Goal: Obtain resource: Obtain resource

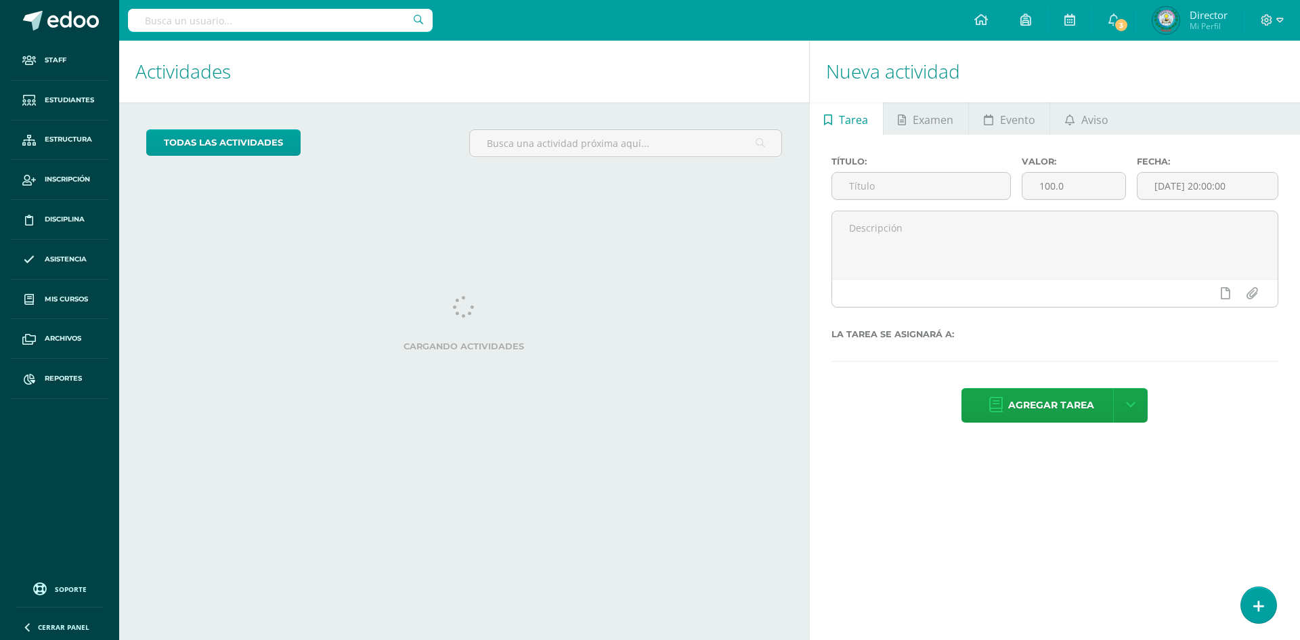
click at [292, 16] on input "text" at bounding box center [280, 20] width 305 height 23
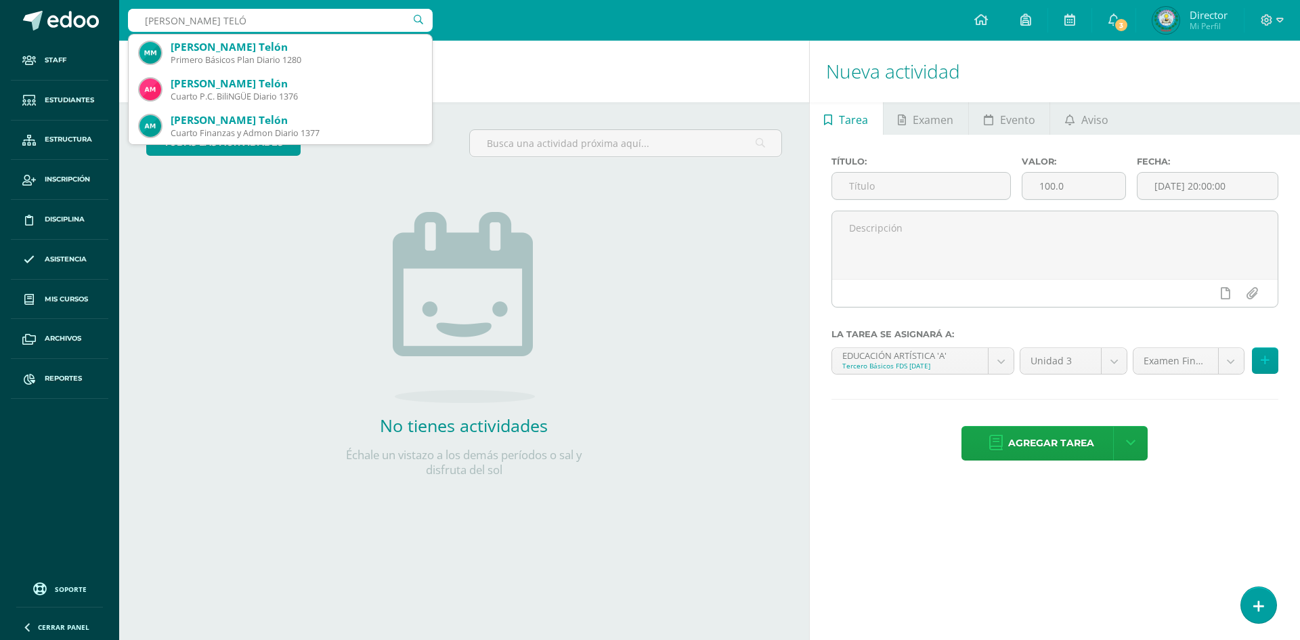
type input "MORATAYA TELÓN"
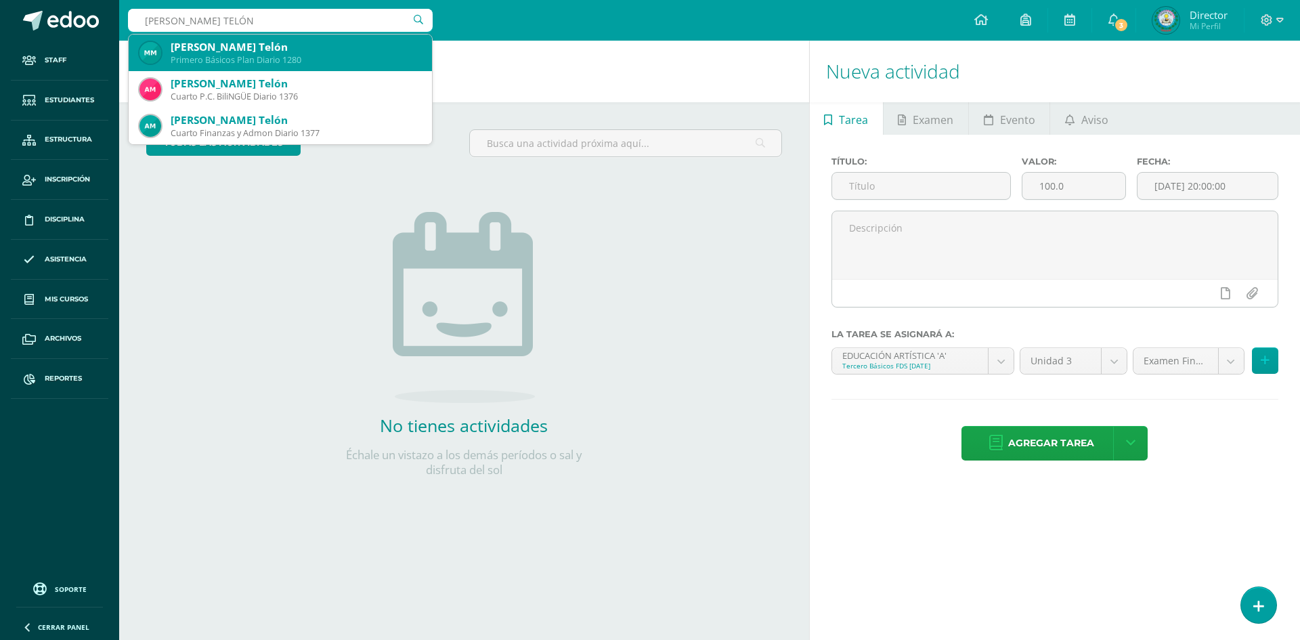
click at [259, 58] on div "Primero Básicos Plan Diario 1280" at bounding box center [296, 60] width 251 height 12
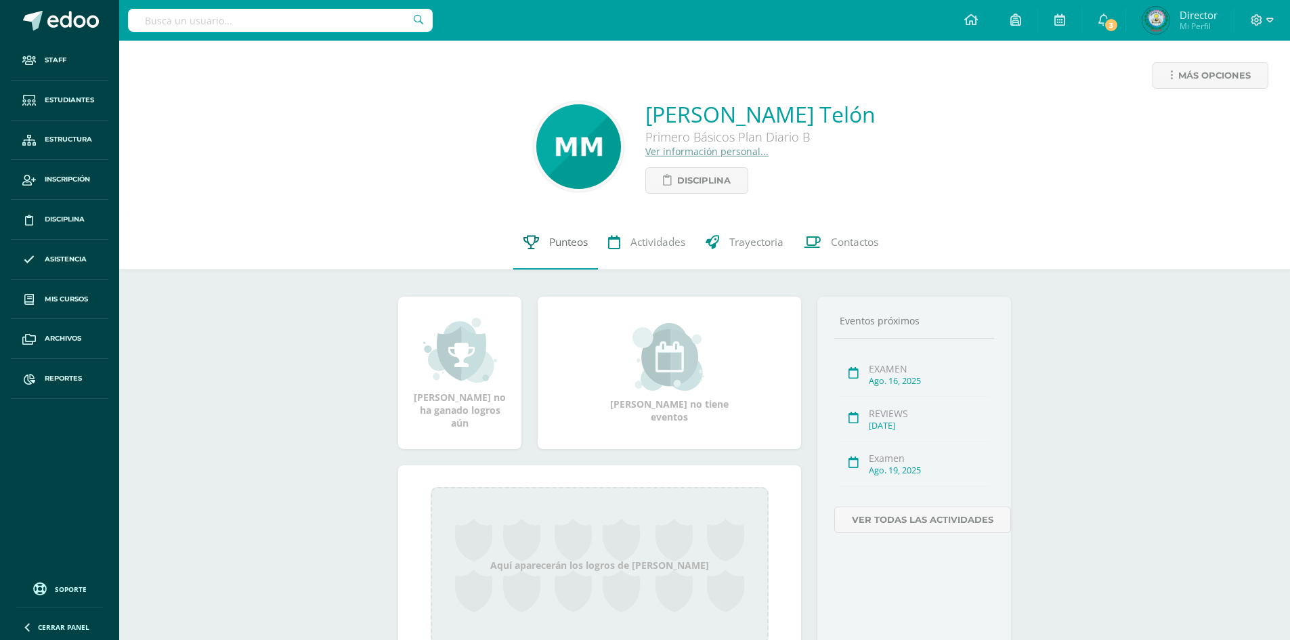
click at [564, 248] on span "Punteos" at bounding box center [568, 242] width 39 height 14
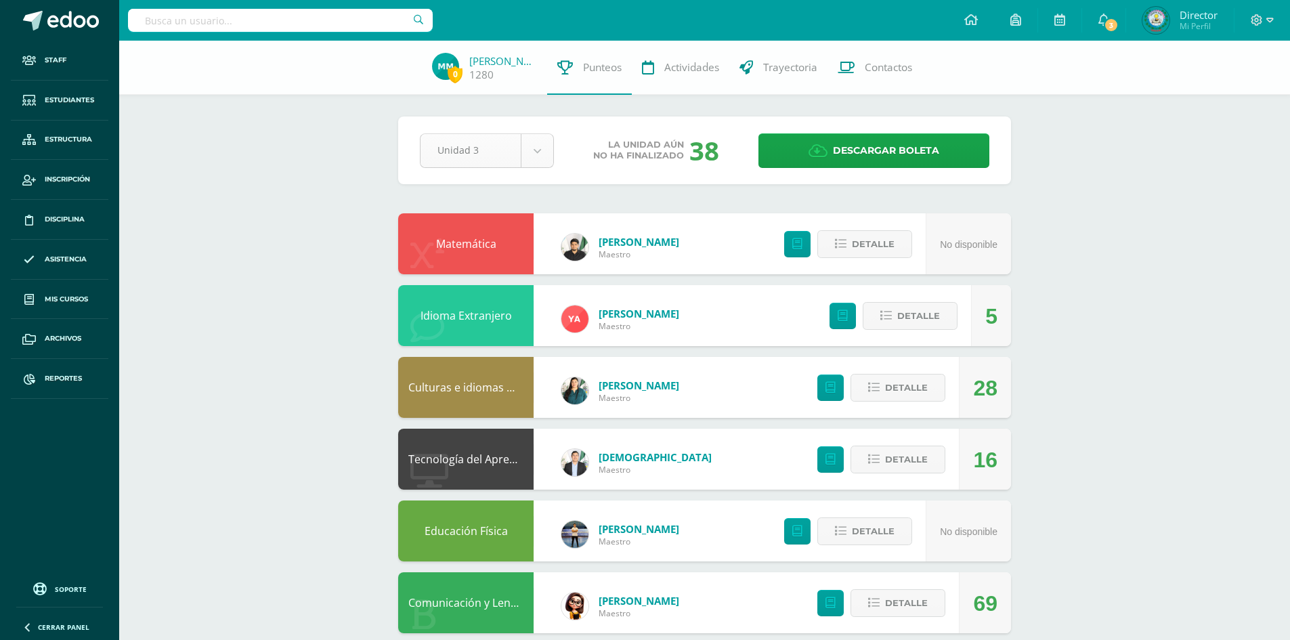
click at [540, 140] on body "Staff Estudiantes Estructura Inscripción Disciplina Asistencia Mis cursos Archi…" at bounding box center [645, 473] width 1290 height 947
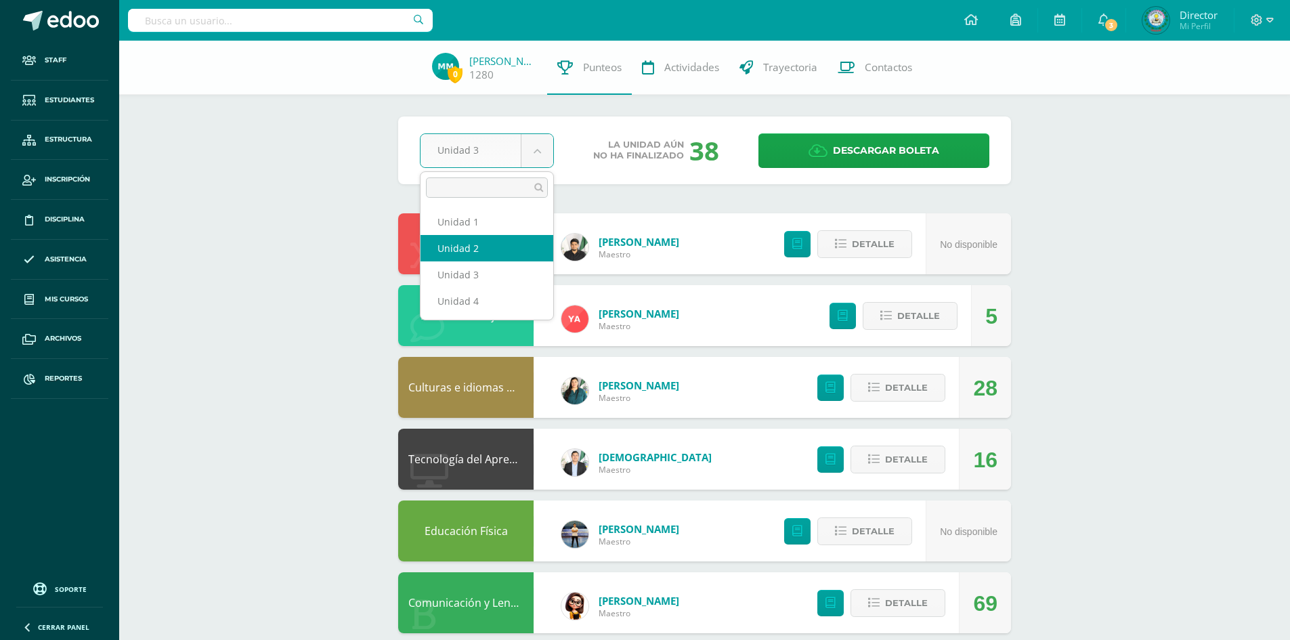
select select "Unidad 2"
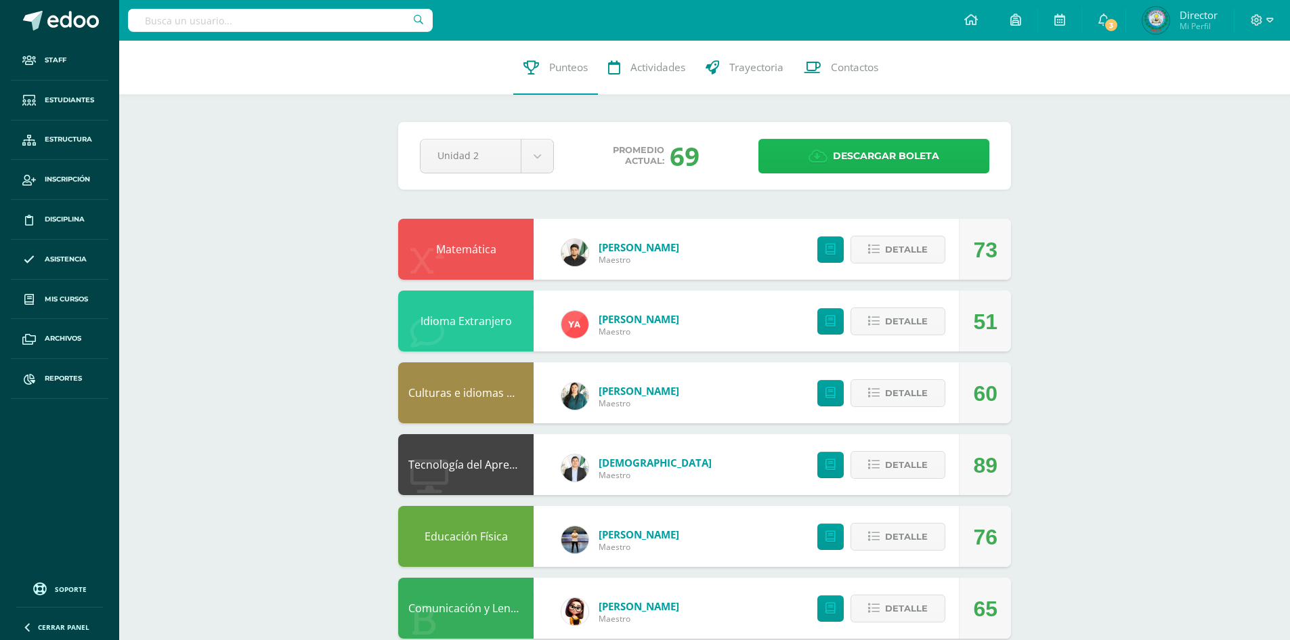
click at [887, 155] on span "Descargar boleta" at bounding box center [886, 155] width 106 height 33
click at [310, 17] on input "text" at bounding box center [280, 20] width 305 height 23
type input "MORATAYA TEL"
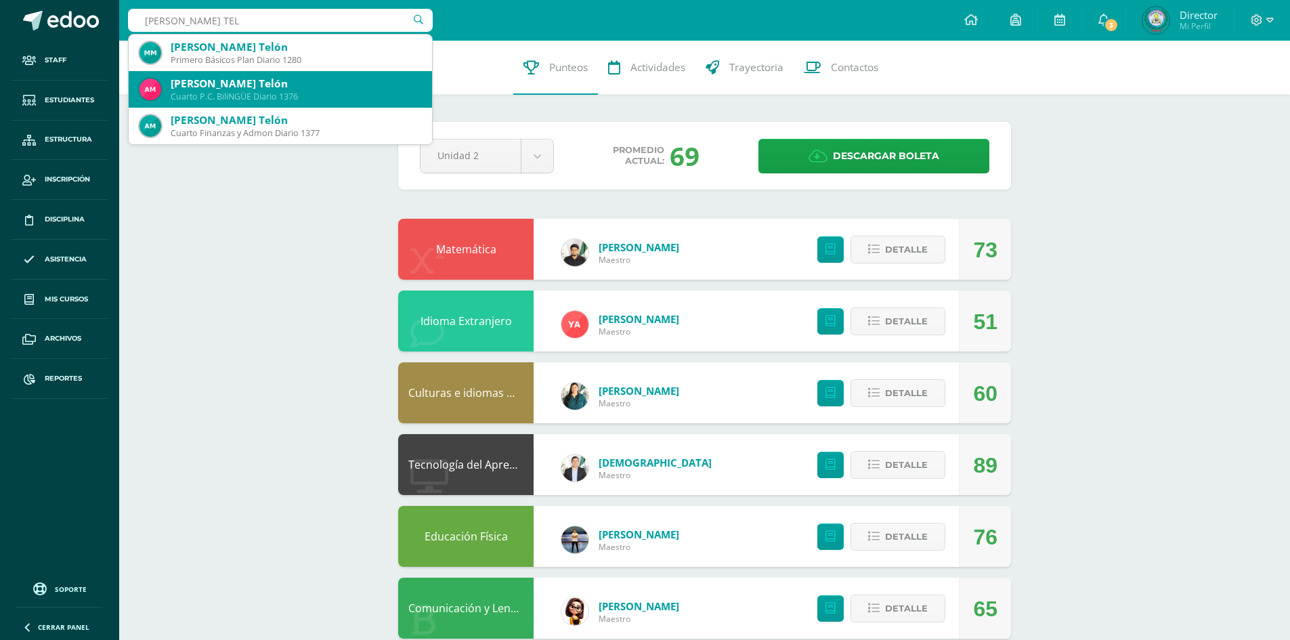
click at [252, 92] on div "Cuarto P.C. BiliNGÜE Diario 1376" at bounding box center [296, 97] width 251 height 12
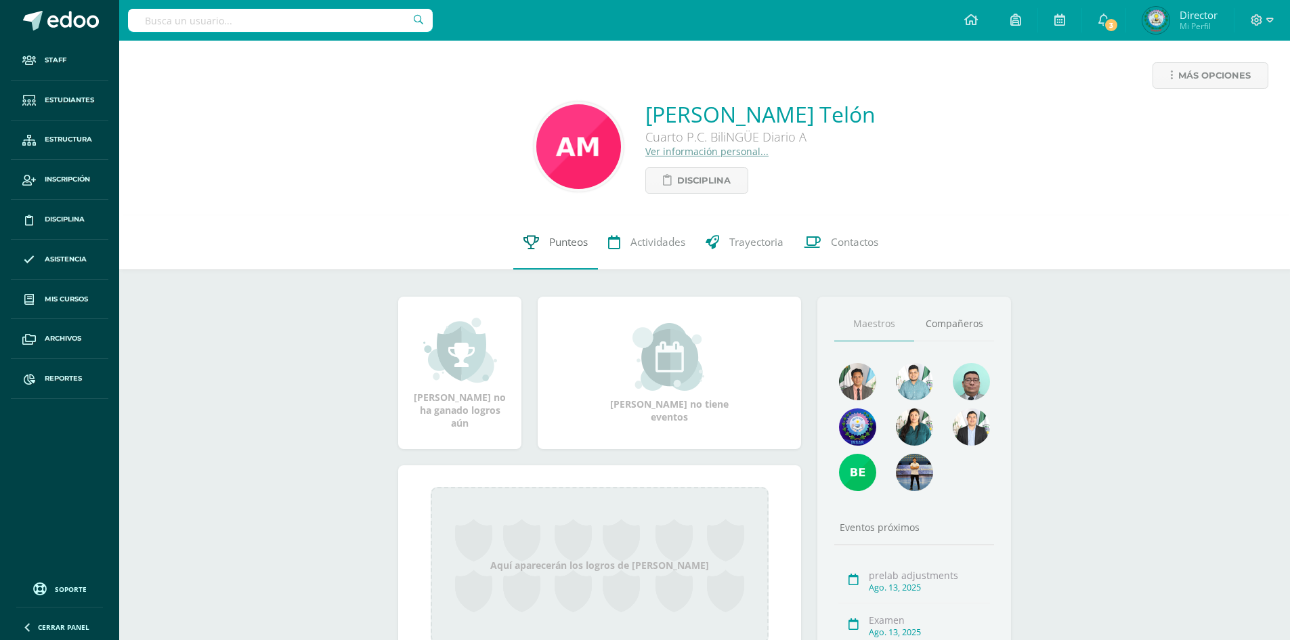
click at [573, 251] on link "Punteos" at bounding box center [555, 242] width 85 height 54
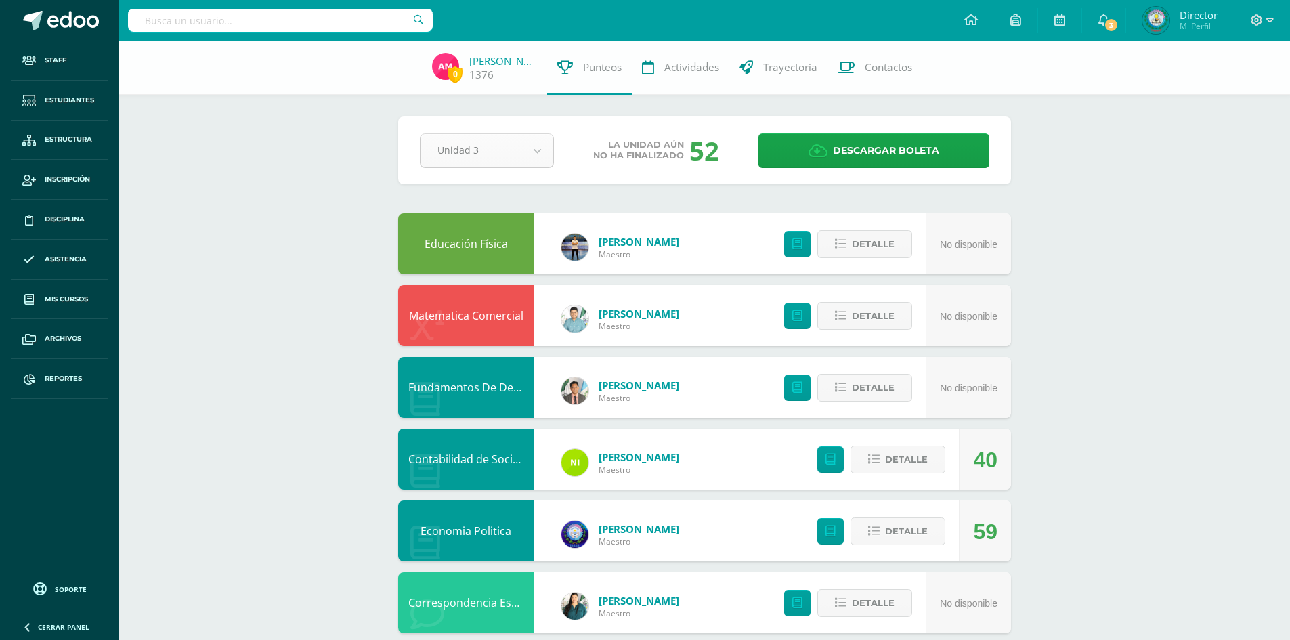
click at [536, 150] on body "Staff Estudiantes Estructura Inscripción Disciplina Asistencia Mis cursos Archi…" at bounding box center [645, 509] width 1290 height 1019
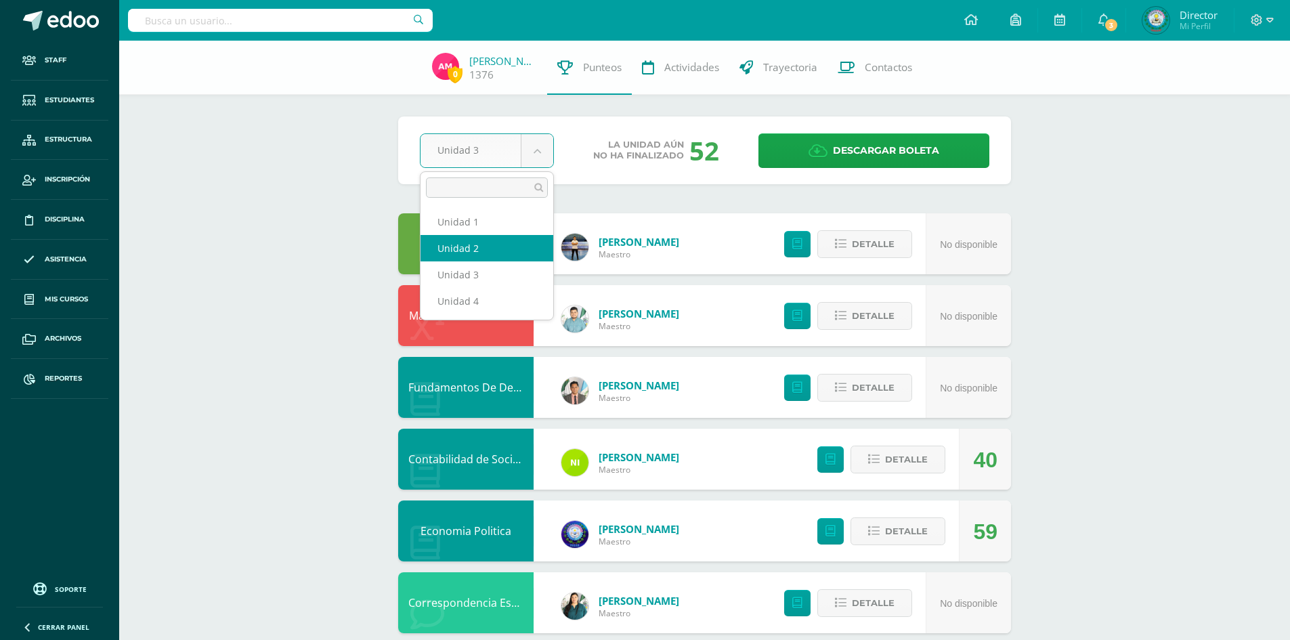
select select "Unidad 2"
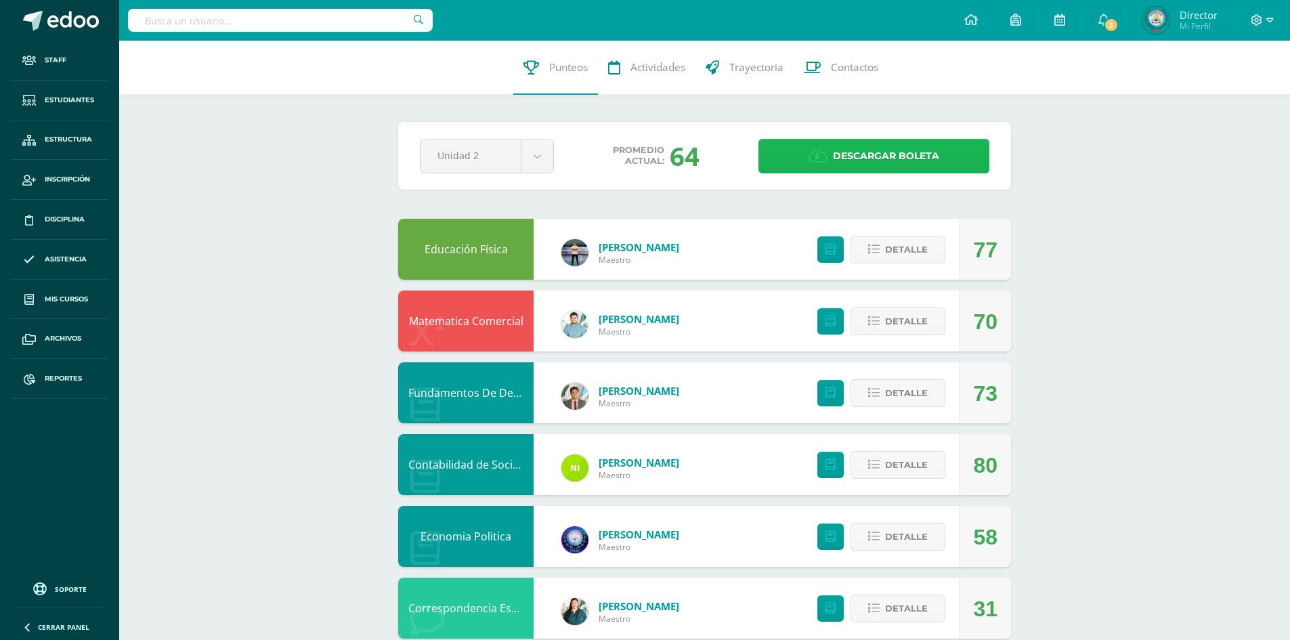
click at [844, 160] on span "Descargar boleta" at bounding box center [886, 155] width 106 height 33
click at [308, 26] on input "text" at bounding box center [280, 20] width 305 height 23
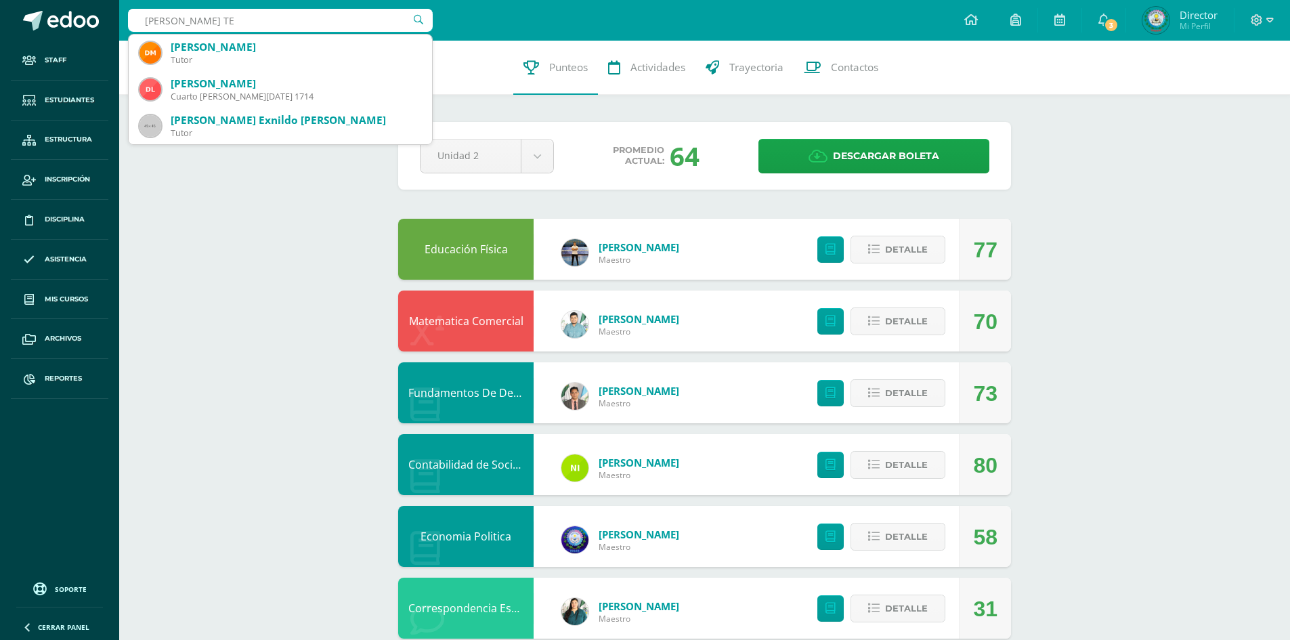
type input "MORATAYA TEL"
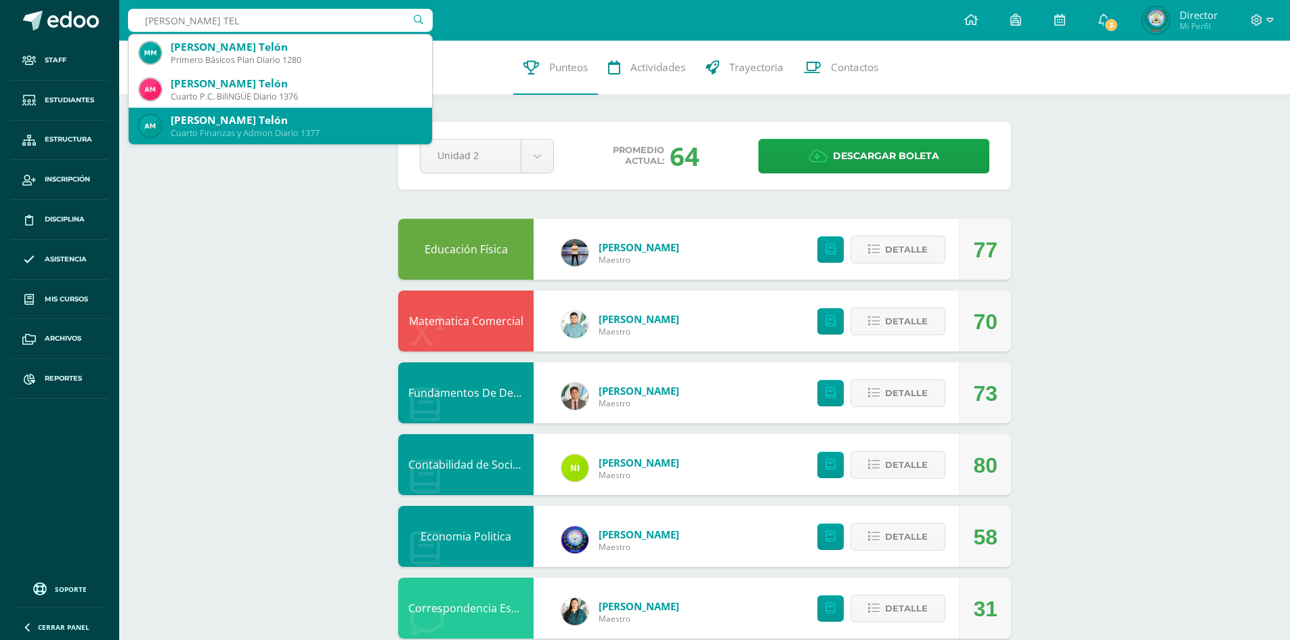
click at [301, 112] on div "Ana Daisy Mishel Morataya Telón Cuarto Finanzas y Admon Diario 1377" at bounding box center [280, 126] width 282 height 37
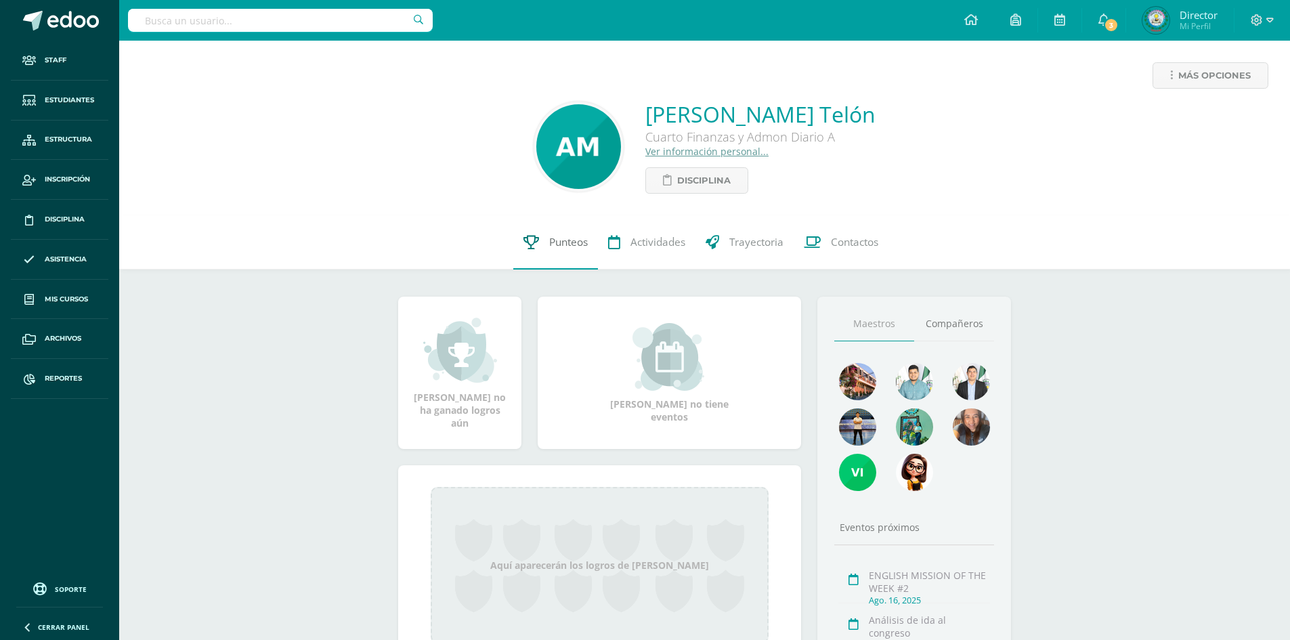
click at [570, 238] on span "Punteos" at bounding box center [568, 242] width 39 height 14
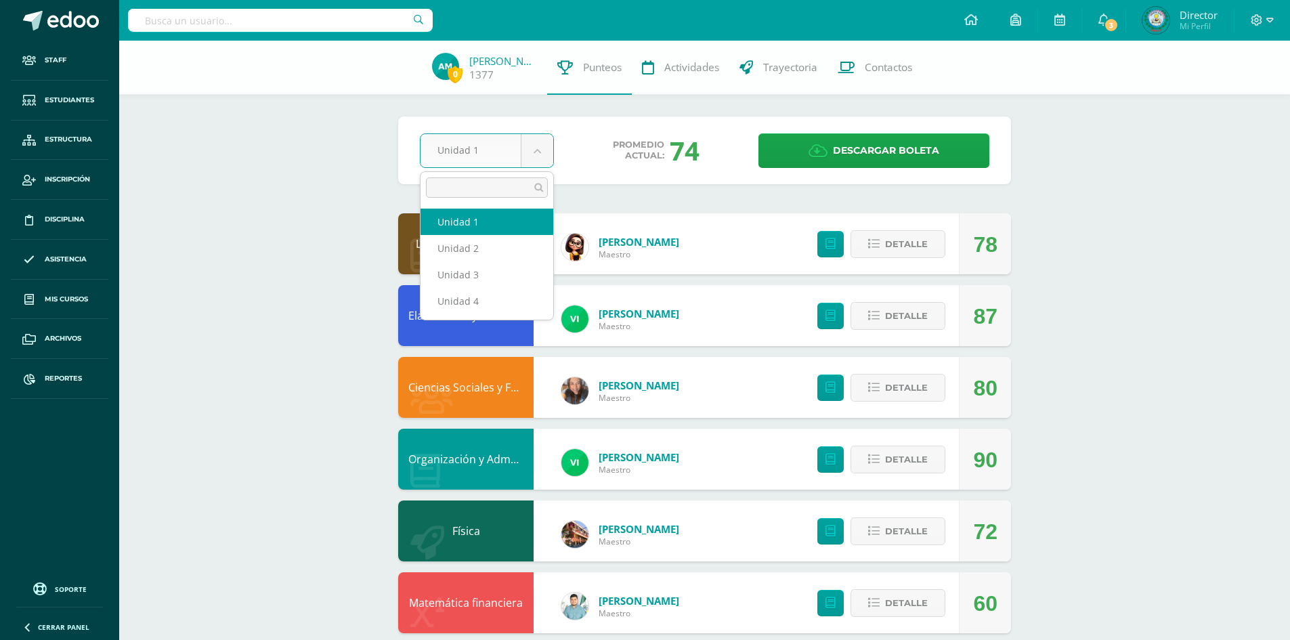
click at [544, 157] on body "Staff Estudiantes Estructura Inscripción Disciplina Asistencia Mis cursos Archi…" at bounding box center [645, 581] width 1290 height 1162
select select "Unidad 2"
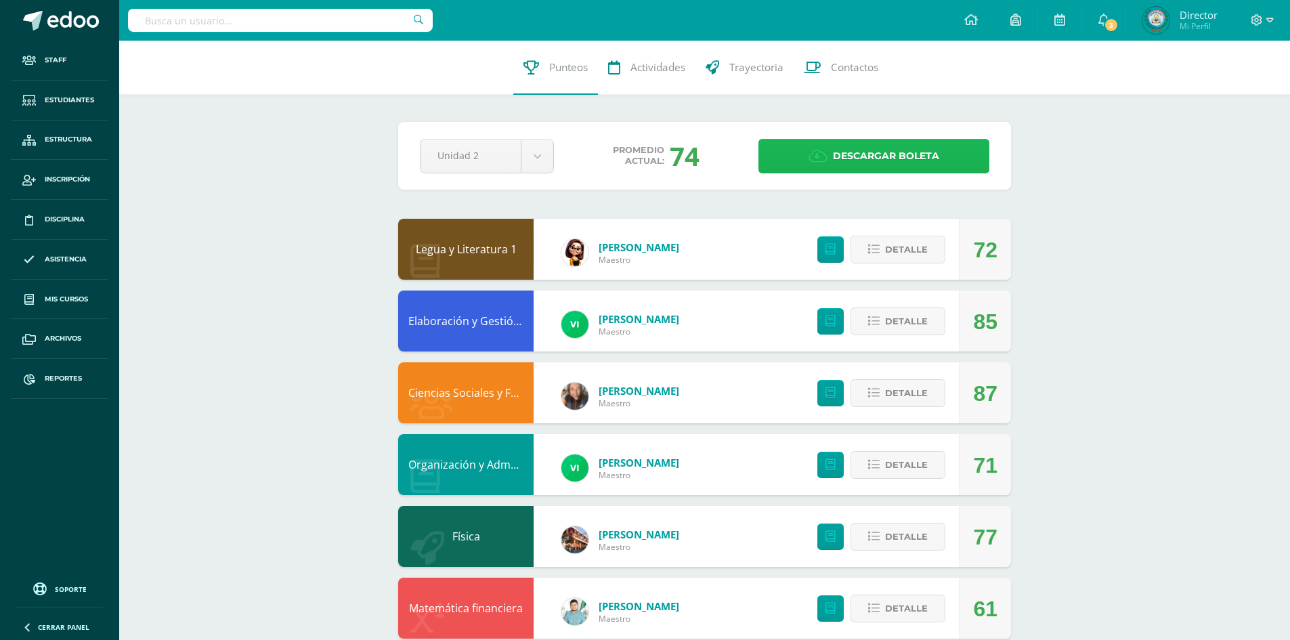
click at [896, 164] on span "Descargar boleta" at bounding box center [886, 155] width 106 height 33
